Goal: Navigation & Orientation: Find specific page/section

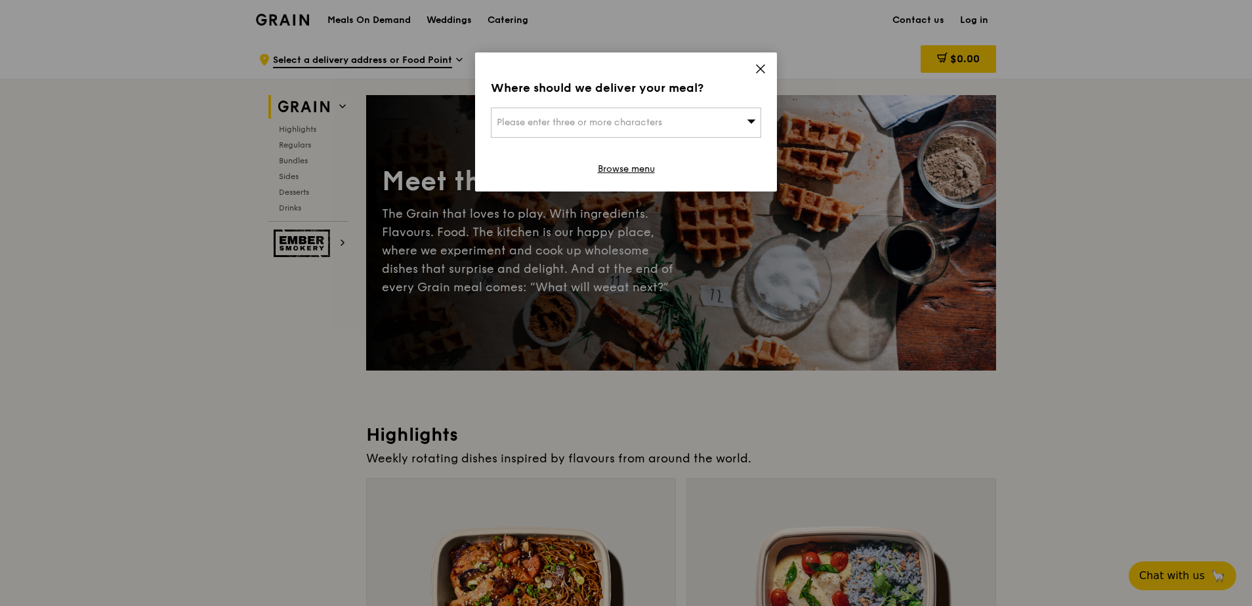
click at [709, 118] on div "Please enter three or more characters" at bounding box center [626, 123] width 270 height 30
click at [561, 118] on input "search" at bounding box center [626, 122] width 269 height 29
paste input "[STREET_ADDRESS] Land Tower"
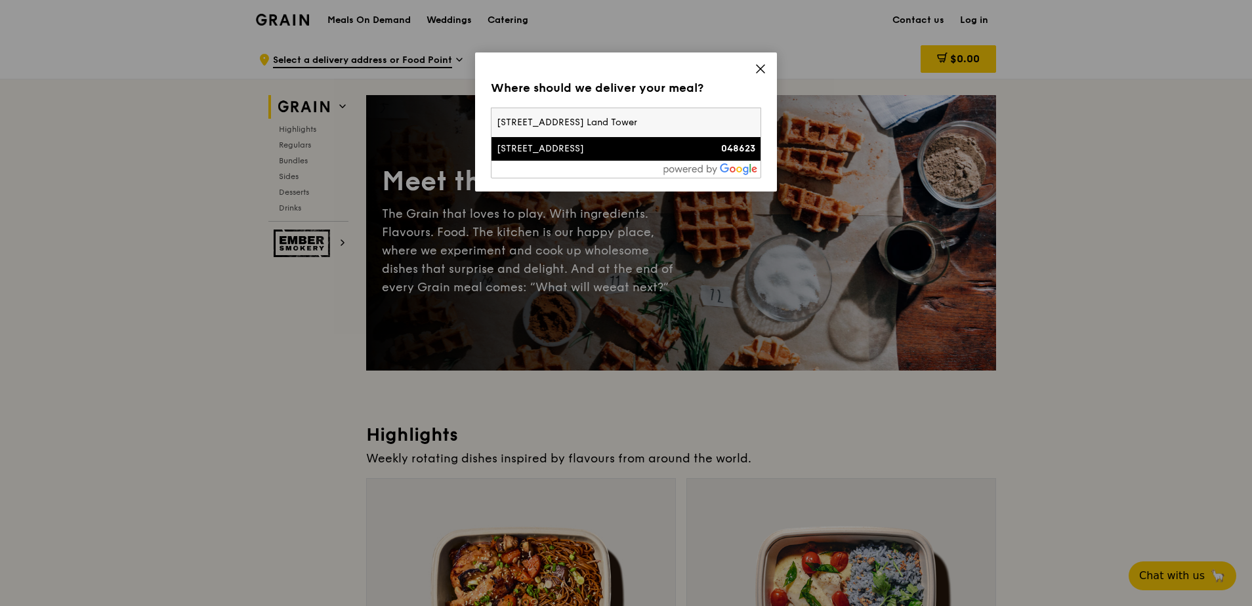
type input "[STREET_ADDRESS] Land Tower"
click at [547, 150] on div "[STREET_ADDRESS]" at bounding box center [594, 148] width 194 height 13
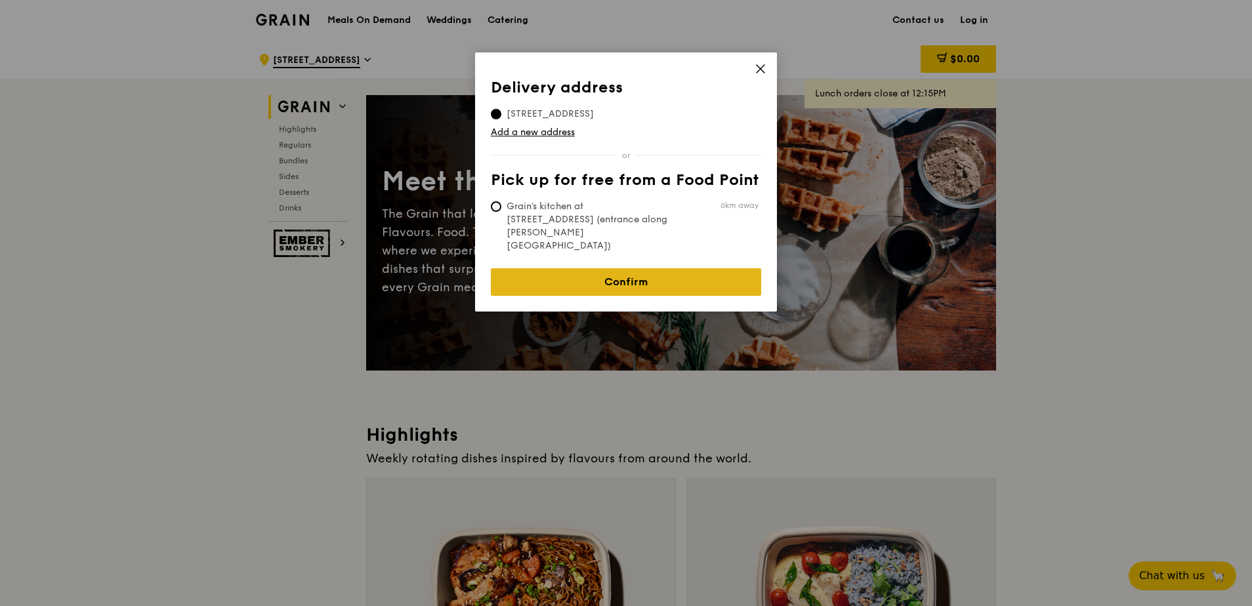
click at [598, 268] on link "Confirm" at bounding box center [626, 282] width 270 height 28
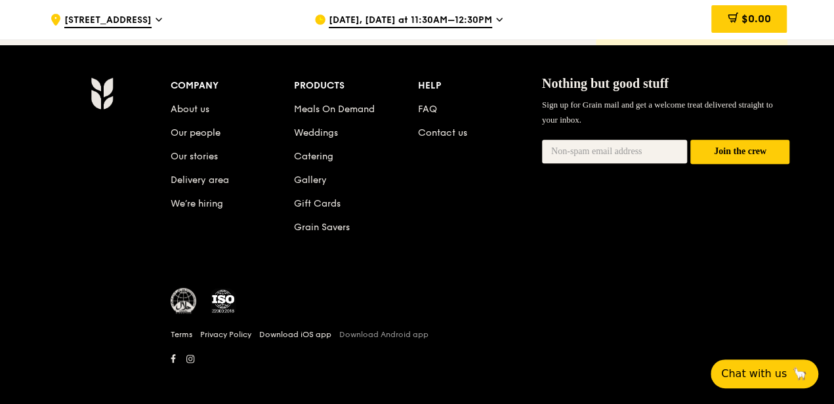
scroll to position [5568, 0]
click at [51, 216] on div "Company About us Our people Our stories Delivery area We’re hiring Products Mea…" at bounding box center [417, 228] width 756 height 302
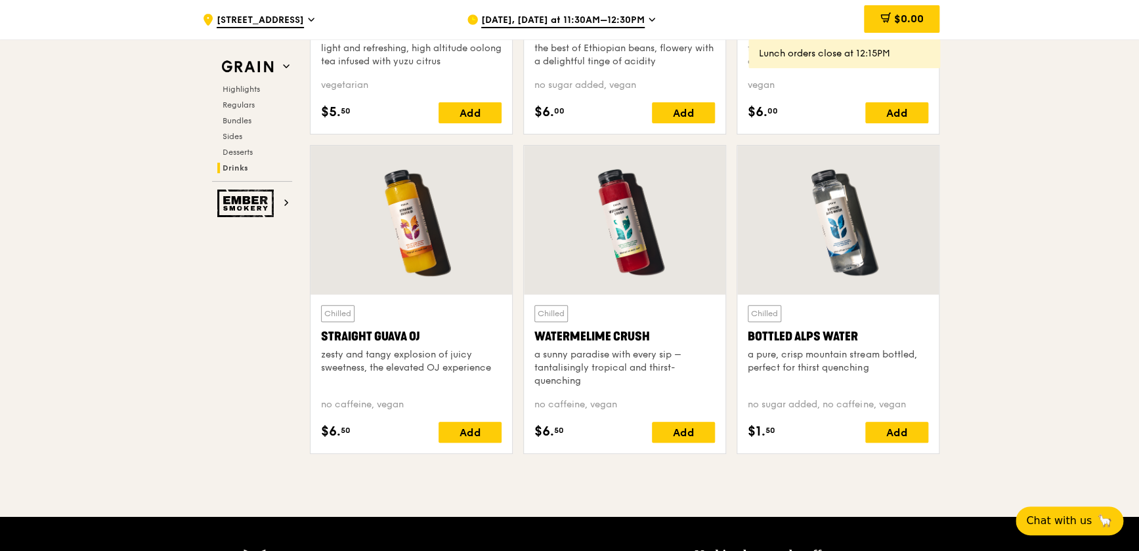
scroll to position [5431, 0]
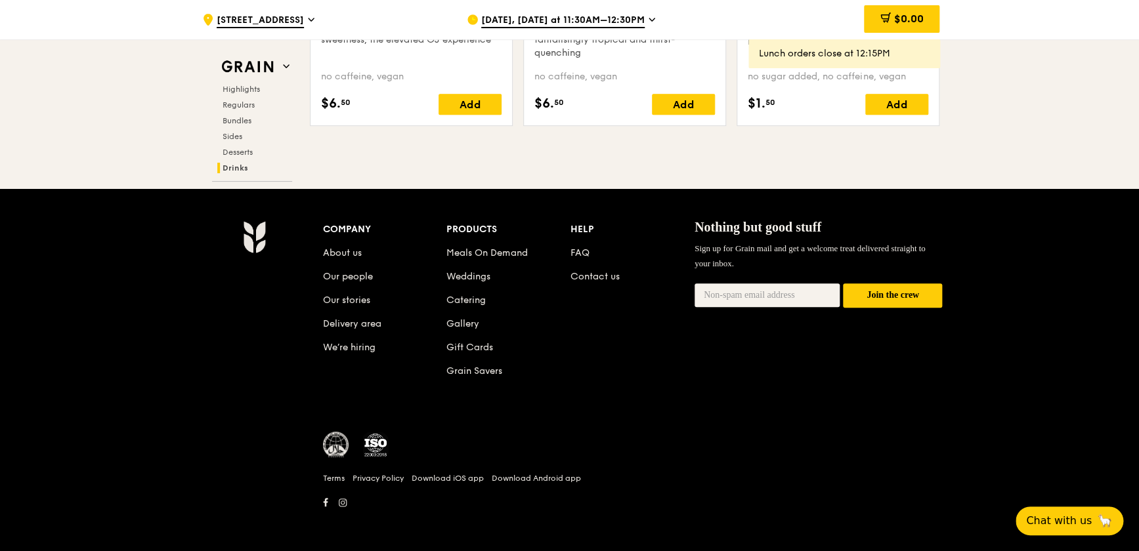
click at [142, 318] on div "Company About us Our people Our stories Delivery area We’re hiring Products Mea…" at bounding box center [569, 371] width 1139 height 365
click at [204, 299] on div "Company About us Our people Our stories Delivery area We’re hiring Products Mea…" at bounding box center [570, 371] width 756 height 302
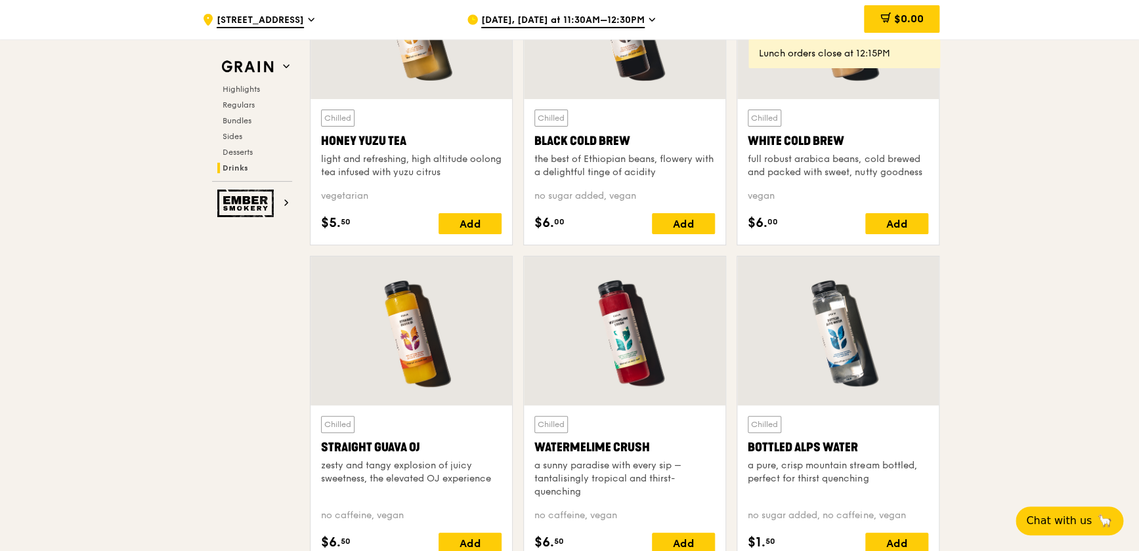
scroll to position [4954, 0]
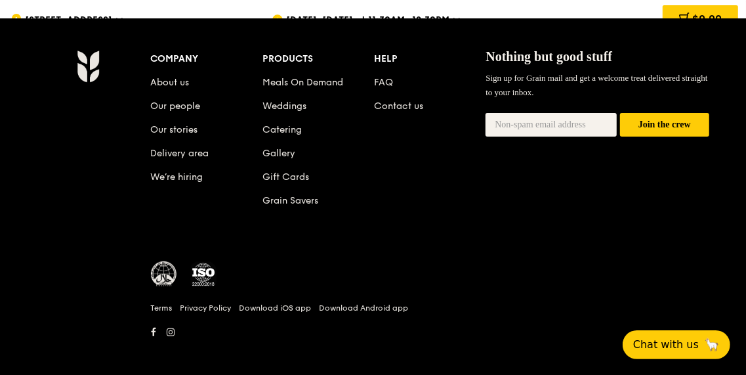
scroll to position [5571, 0]
click at [593, 320] on div "Terms Privacy Policy Download iOS app Download Android app" at bounding box center [430, 301] width 558 height 80
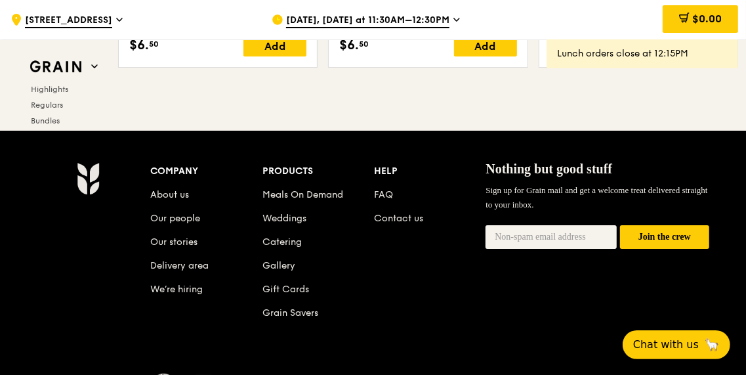
scroll to position [5457, 0]
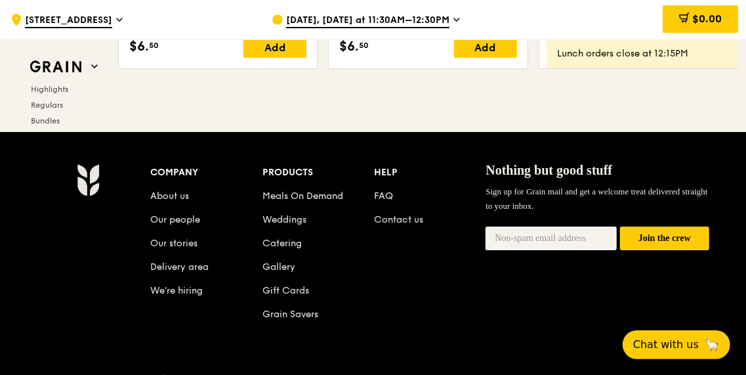
click at [421, 288] on div "Company About us Our people Our stories Delivery area We’re hiring Products Mea…" at bounding box center [430, 253] width 558 height 180
